Goal: Task Accomplishment & Management: Manage account settings

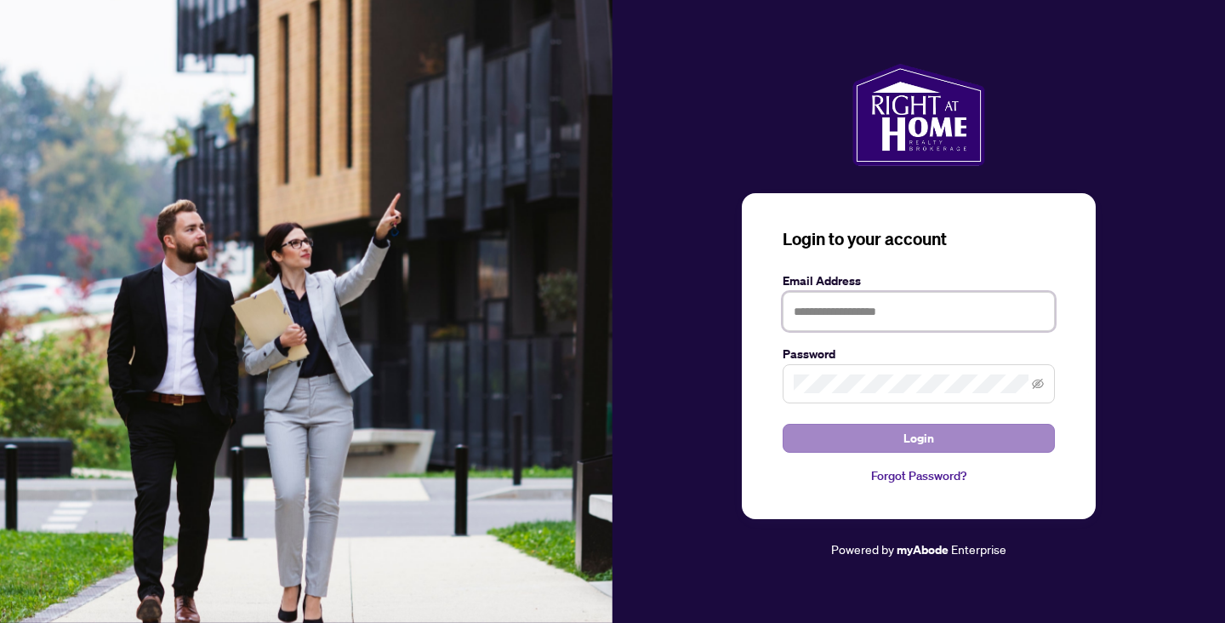
type input "**********"
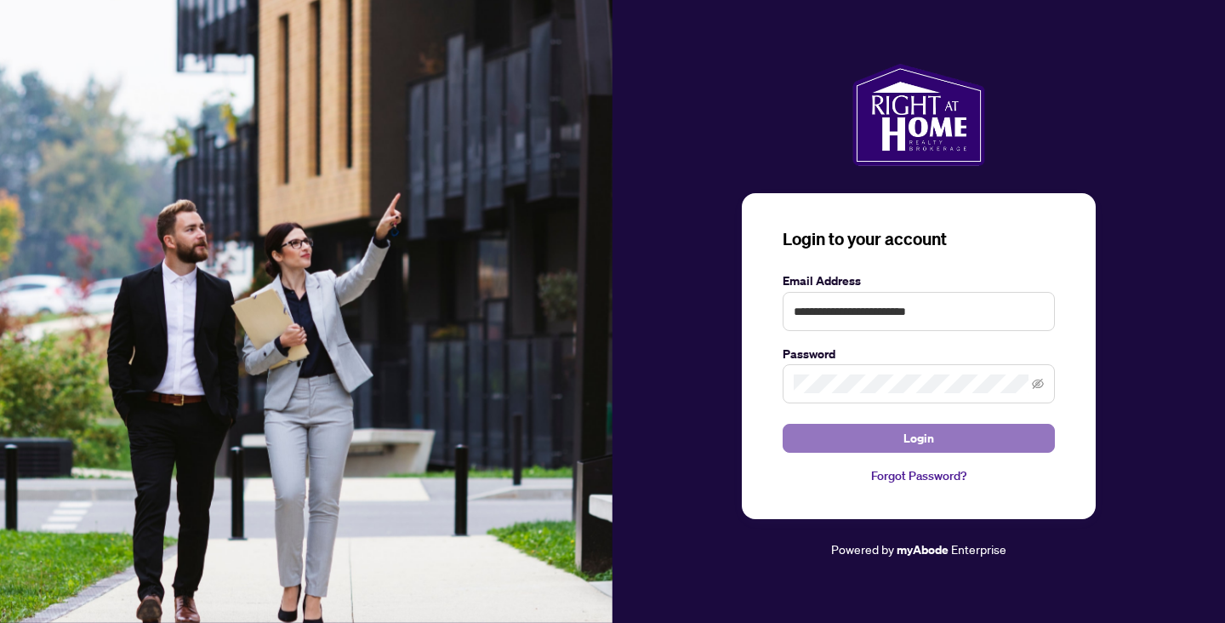
click at [846, 436] on button "Login" at bounding box center [919, 438] width 272 height 29
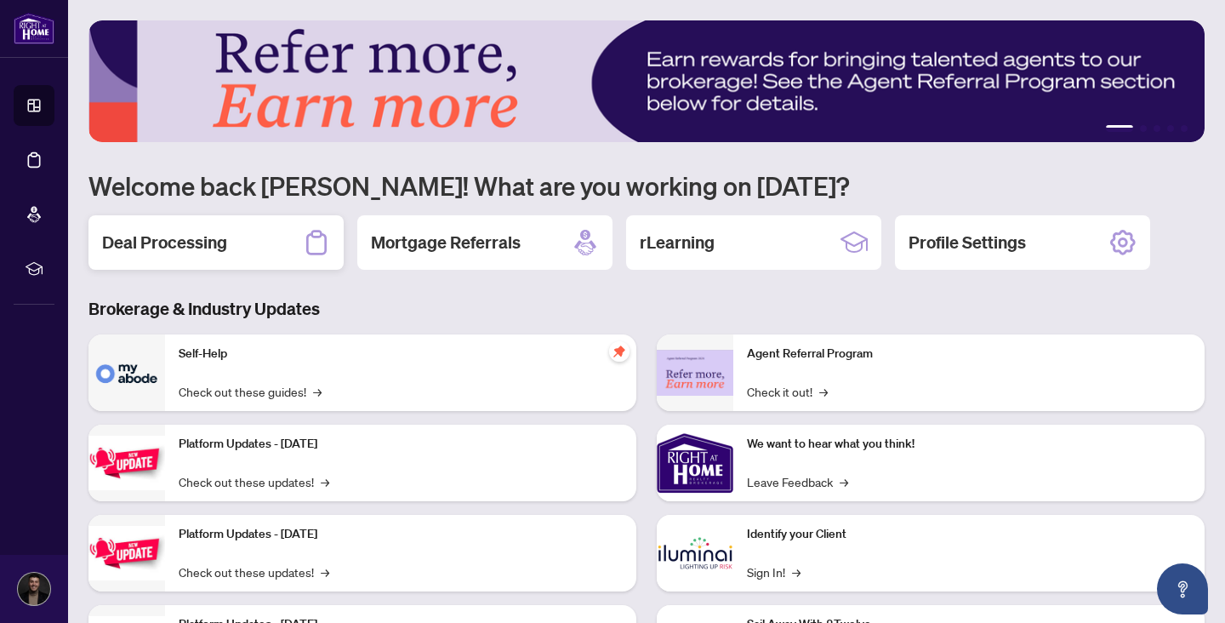
click at [270, 223] on div "Deal Processing" at bounding box center [216, 242] width 255 height 54
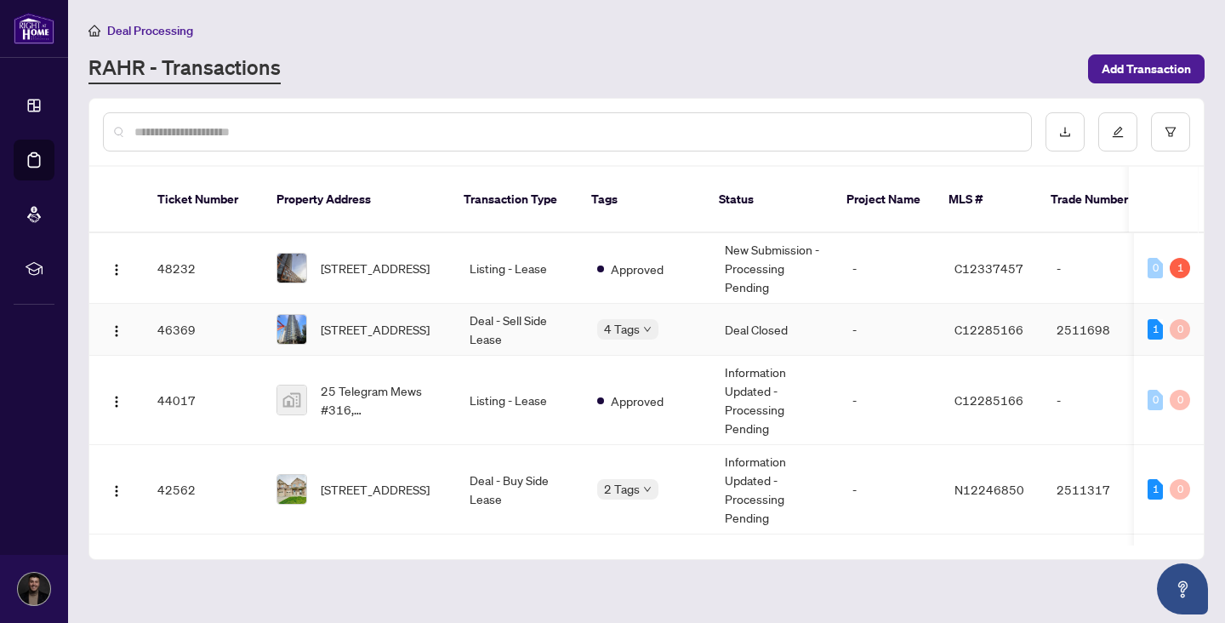
click at [630, 319] on span "4 Tags" at bounding box center [622, 329] width 36 height 20
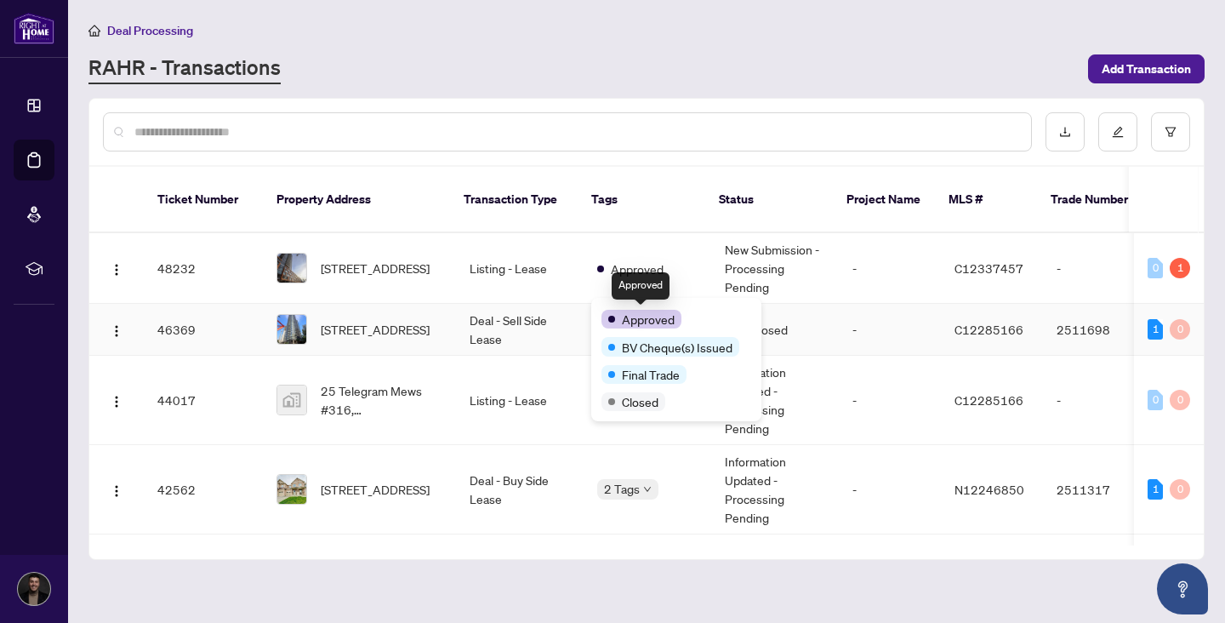
click at [340, 321] on span "316-25 Telegram Mews, Toronto, Ontario M5V 3Z1, Canada" at bounding box center [375, 329] width 109 height 19
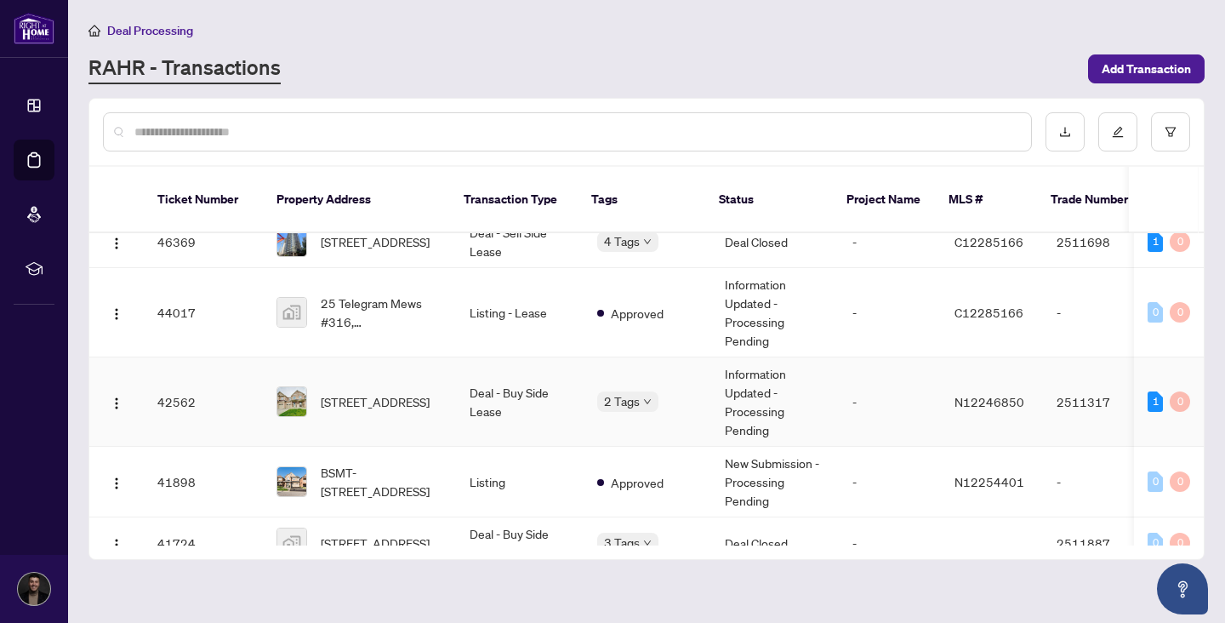
scroll to position [89, 0]
click at [622, 390] on span "2 Tags" at bounding box center [622, 400] width 36 height 20
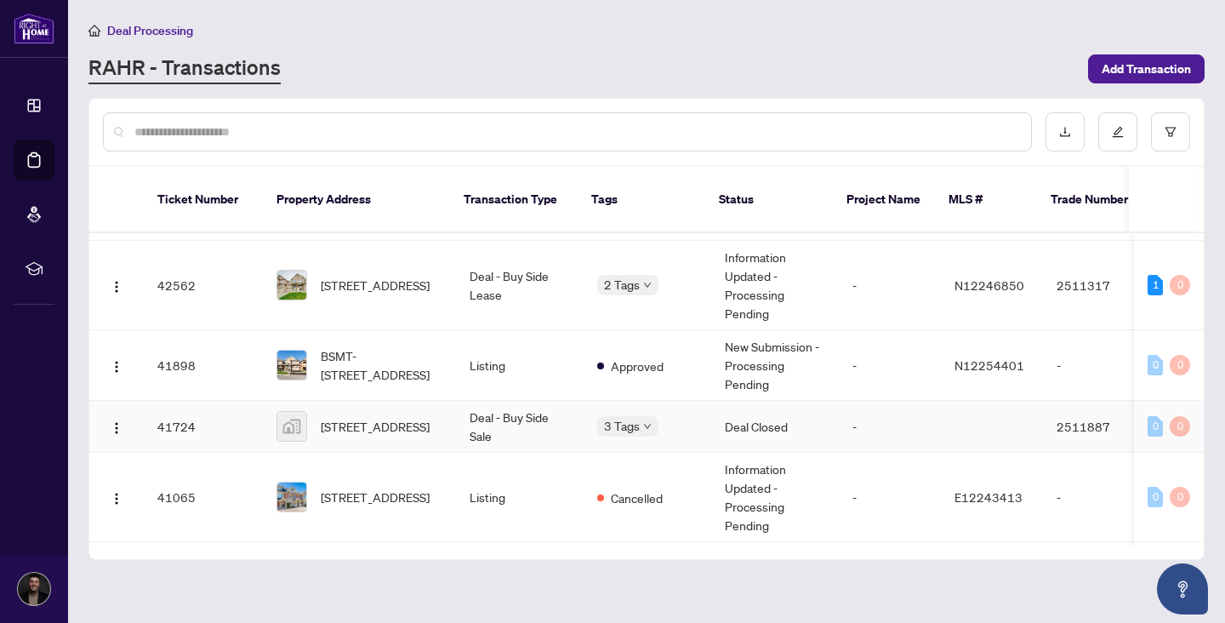
scroll to position [207, 0]
click at [497, 403] on td "Deal - Buy Side Sale" at bounding box center [520, 424] width 128 height 52
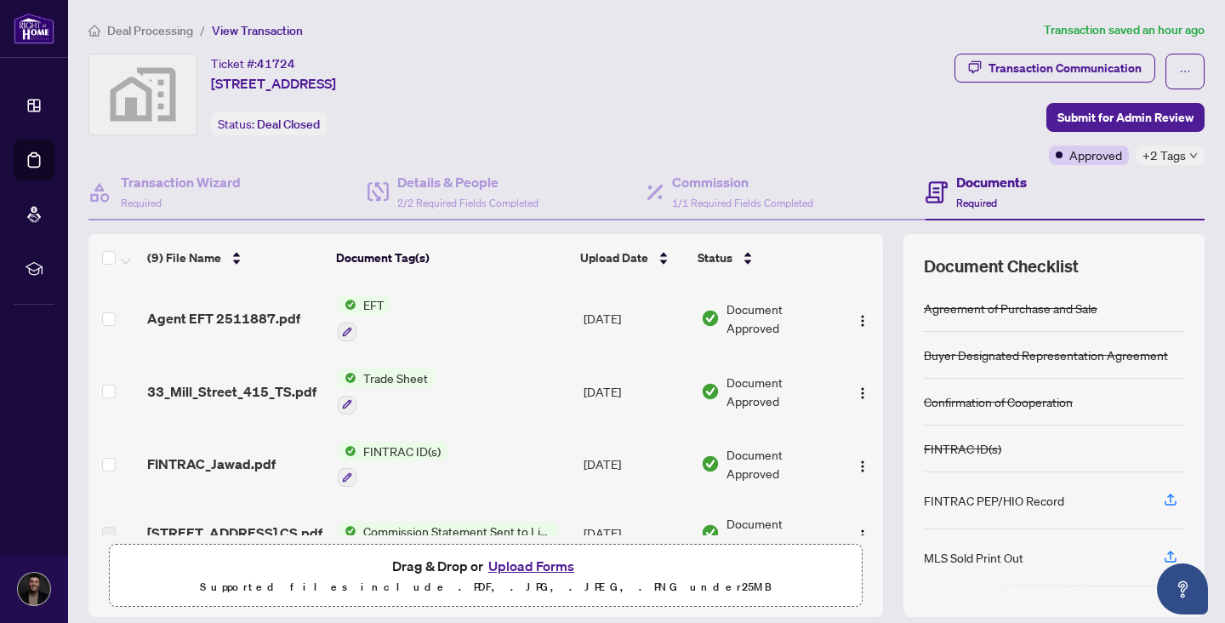
click at [1018, 191] on h4 "Documents" at bounding box center [992, 182] width 71 height 20
click at [1189, 151] on div "+2 Tags" at bounding box center [1170, 156] width 69 height 20
click at [1158, 313] on div "Agreement of Purchase and Sale" at bounding box center [1054, 308] width 260 height 47
click at [237, 324] on span "Agent EFT 2511887.pdf" at bounding box center [223, 318] width 153 height 20
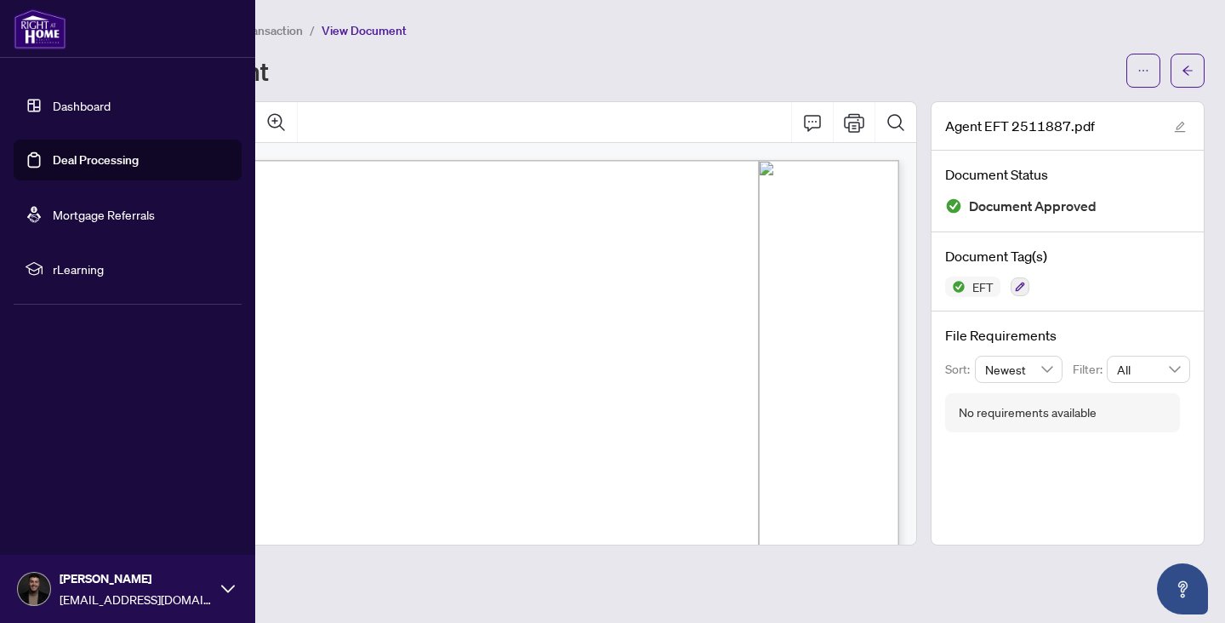
click at [58, 99] on link "Dashboard" at bounding box center [82, 105] width 58 height 15
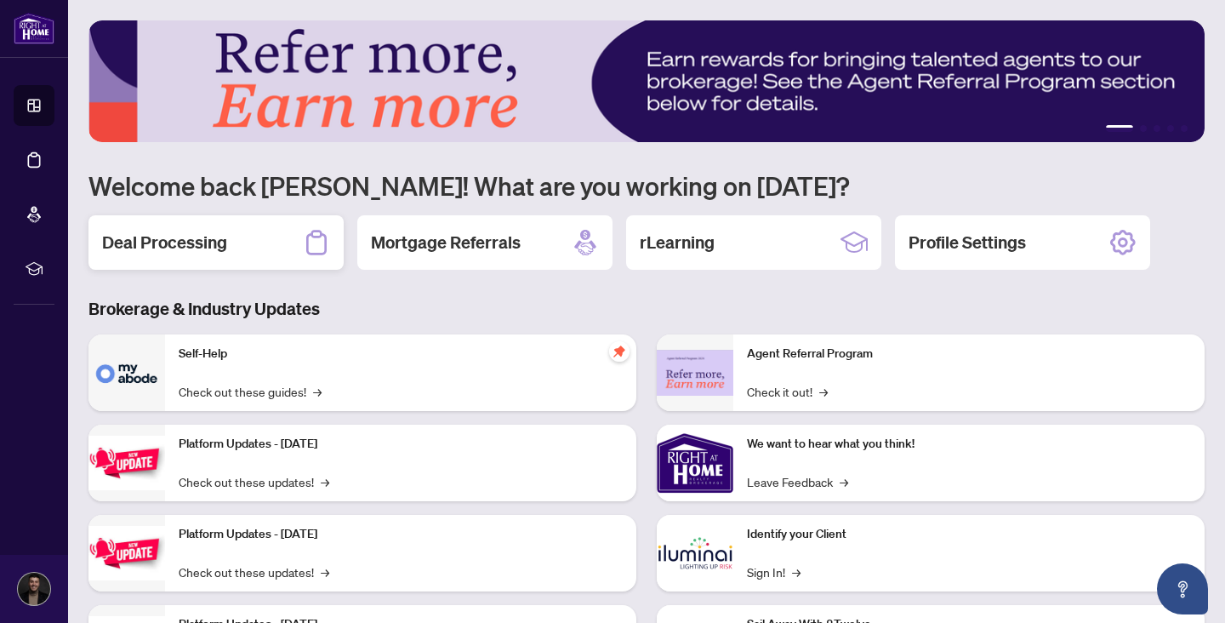
click at [214, 256] on div "Deal Processing" at bounding box center [216, 242] width 255 height 54
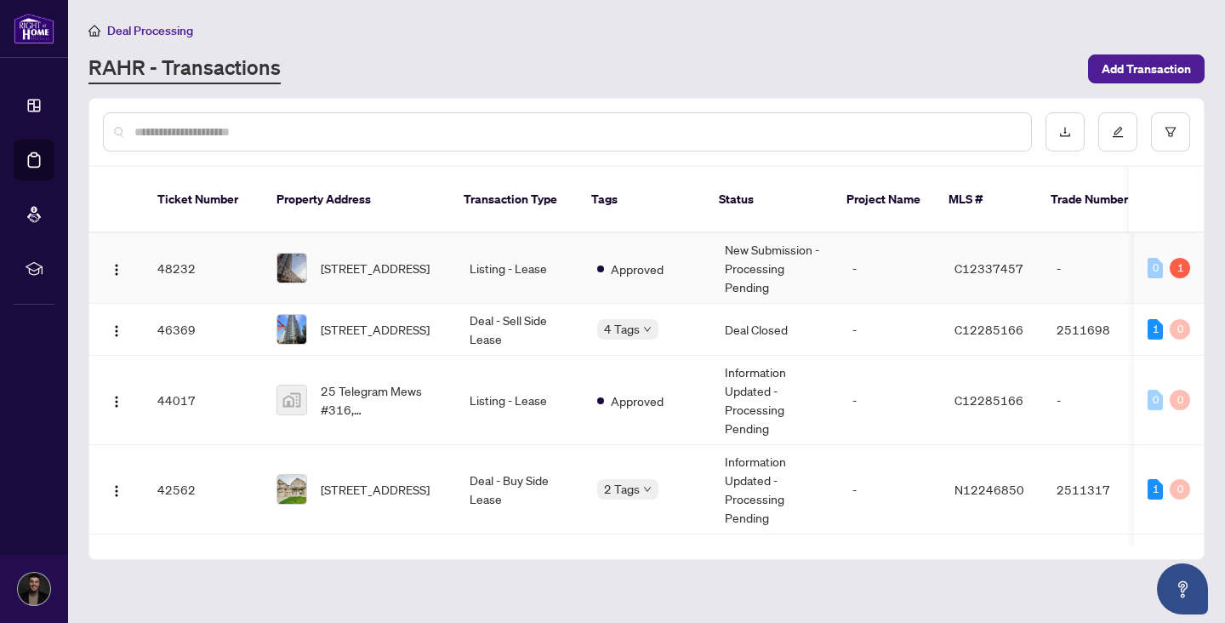
click at [214, 256] on td "48232" at bounding box center [203, 268] width 119 height 71
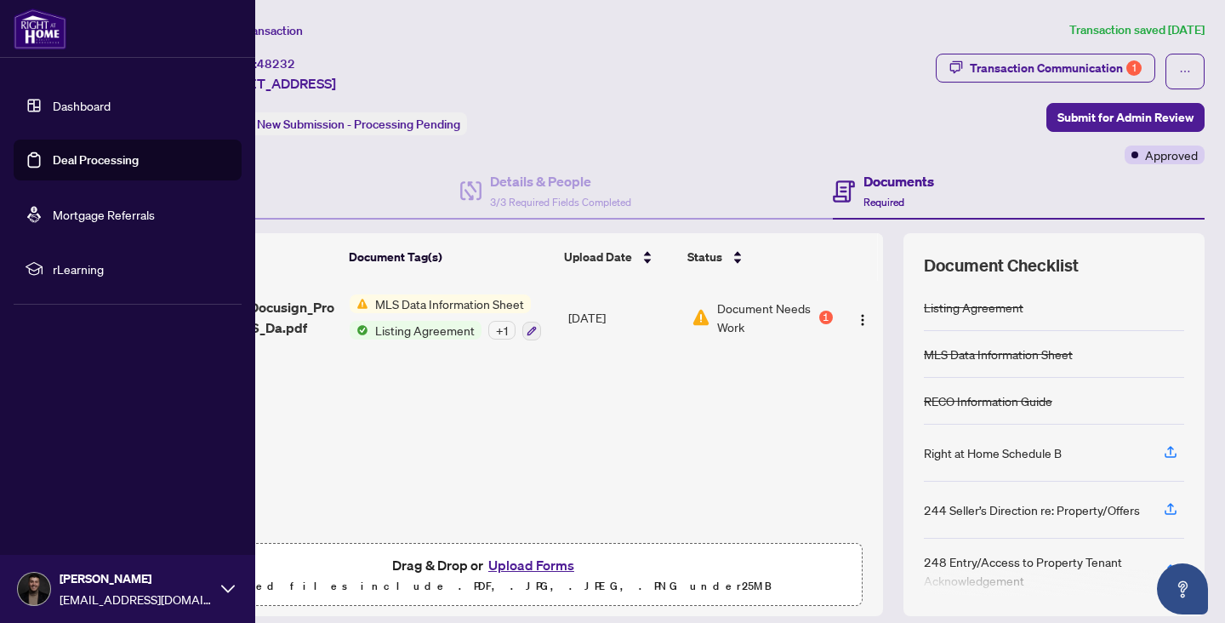
click at [53, 103] on link "Dashboard" at bounding box center [82, 105] width 58 height 15
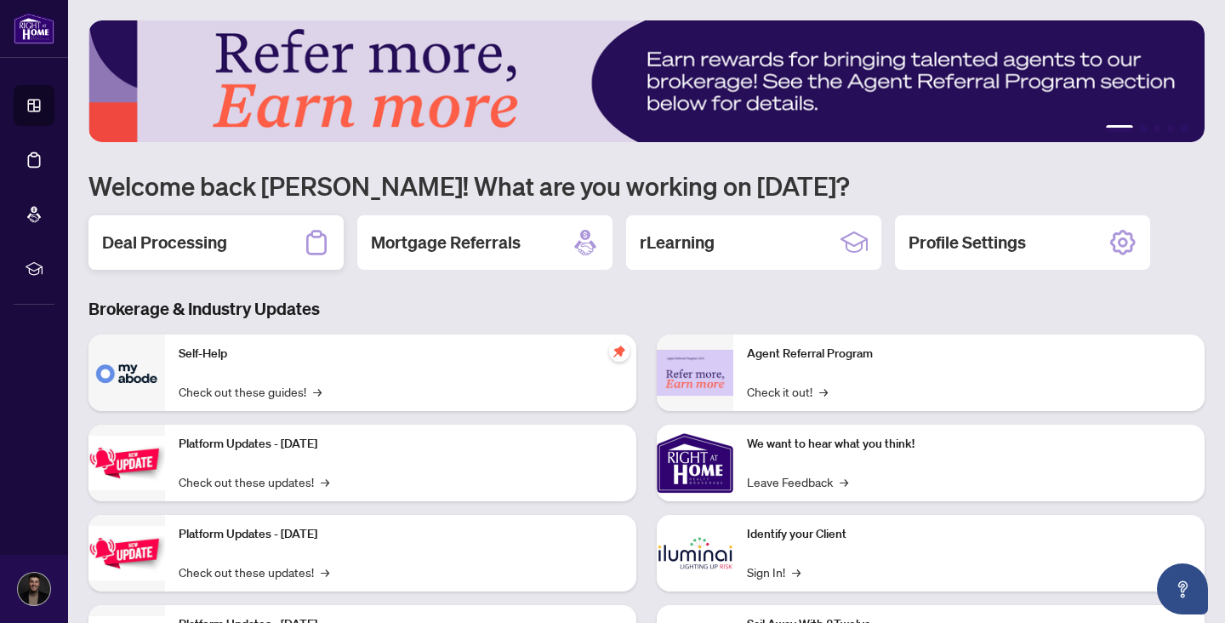
click at [250, 236] on div "Deal Processing" at bounding box center [216, 242] width 255 height 54
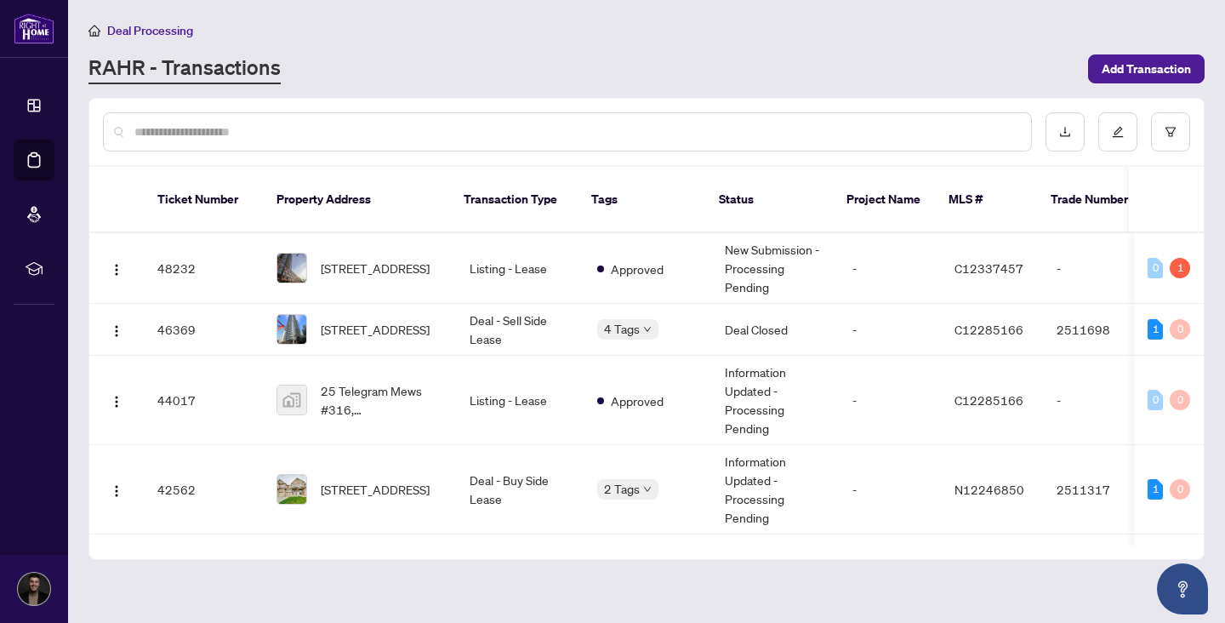
drag, startPoint x: 807, startPoint y: 608, endPoint x: 807, endPoint y: 592, distance: 16.2
click at [807, 607] on main "Deal Processing RAHR - Transactions Add Transaction Ticket Number Property Addr…" at bounding box center [646, 311] width 1157 height 623
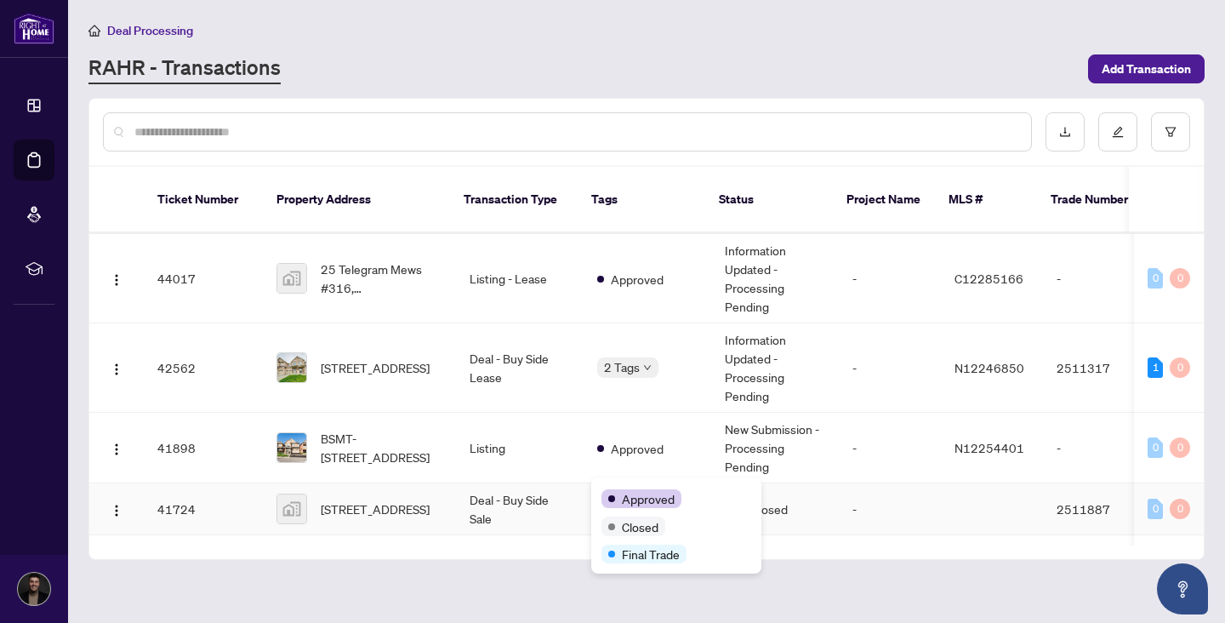
scroll to position [270, 0]
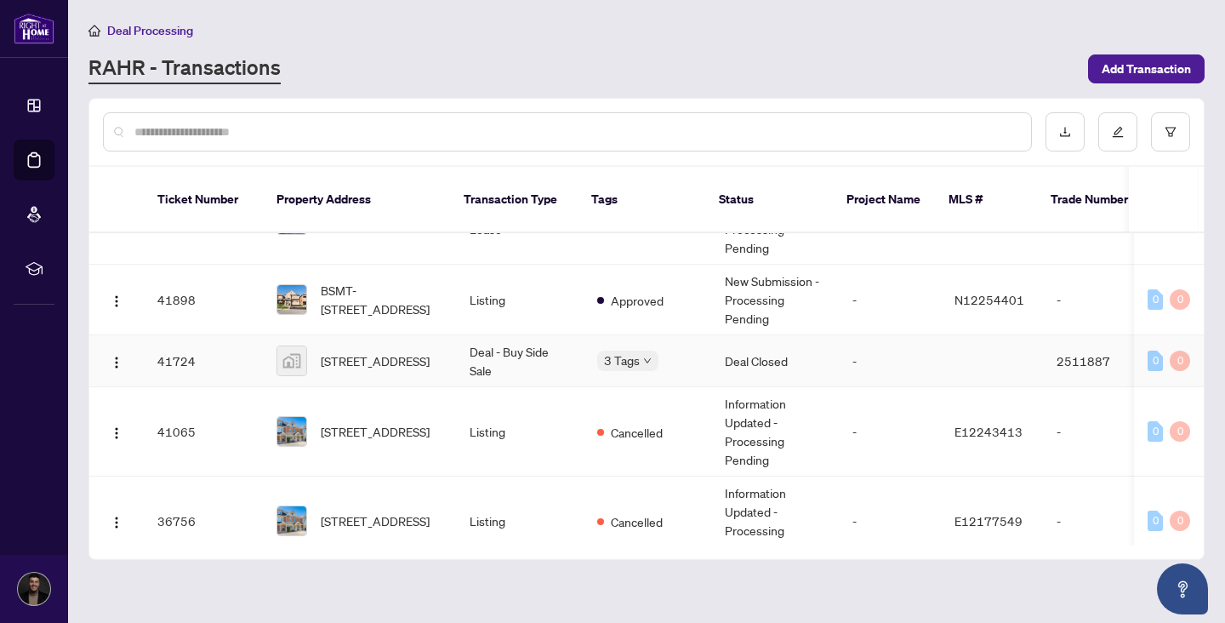
click at [627, 340] on body "Dashboard Deal Processing Mortgage Referrals rLearning Markos Vatavalis markosr…" at bounding box center [612, 311] width 1225 height 623
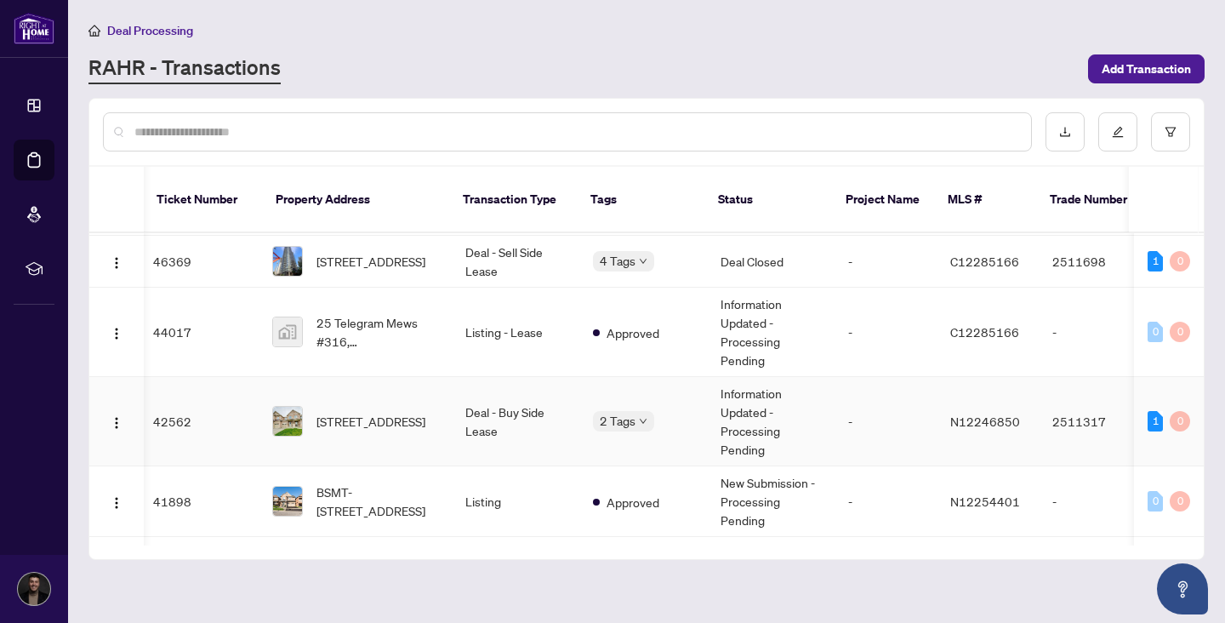
scroll to position [0, 4]
click at [603, 411] on span "2 Tags" at bounding box center [618, 421] width 36 height 20
